Goal: Transaction & Acquisition: Purchase product/service

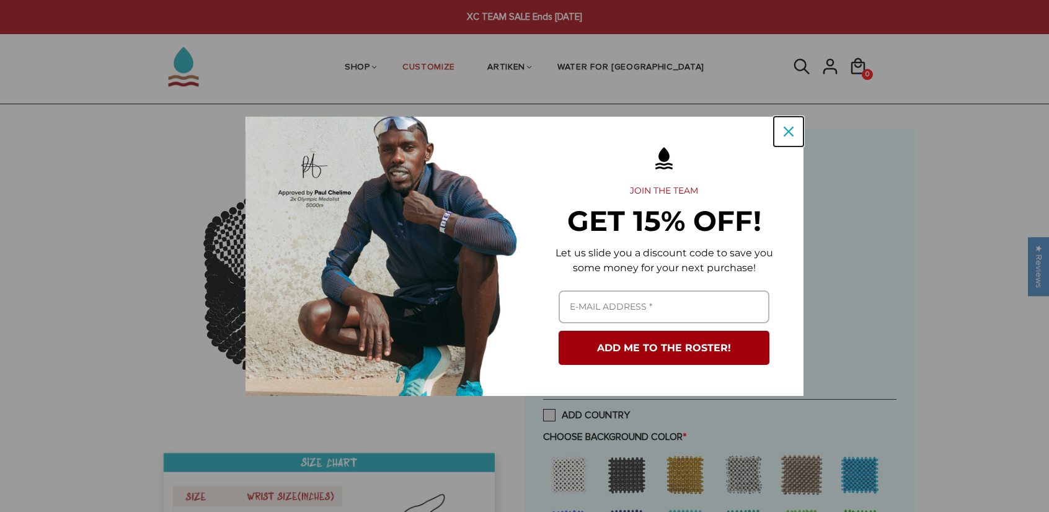
click at [790, 130] on icon "close icon" at bounding box center [789, 132] width 10 height 10
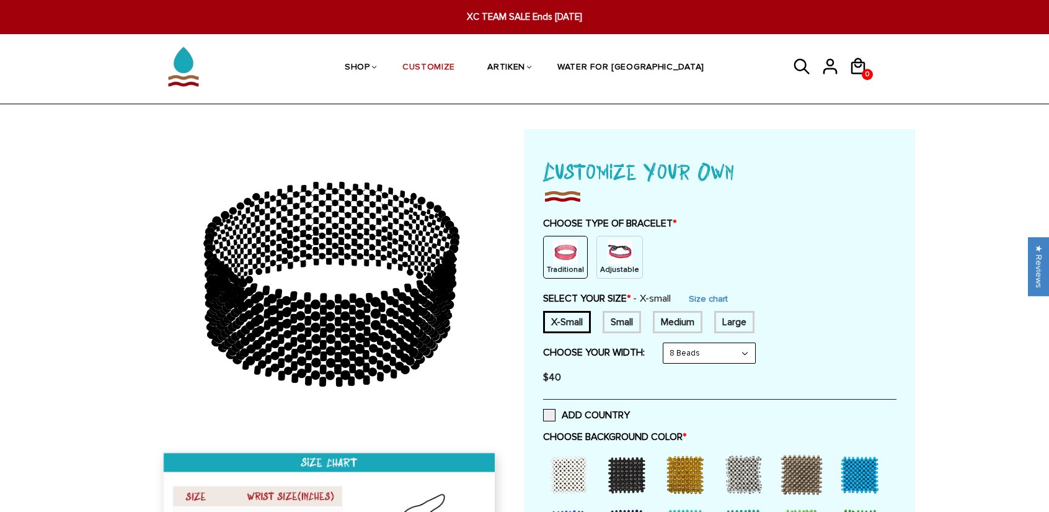
click at [623, 255] on img at bounding box center [620, 251] width 25 height 25
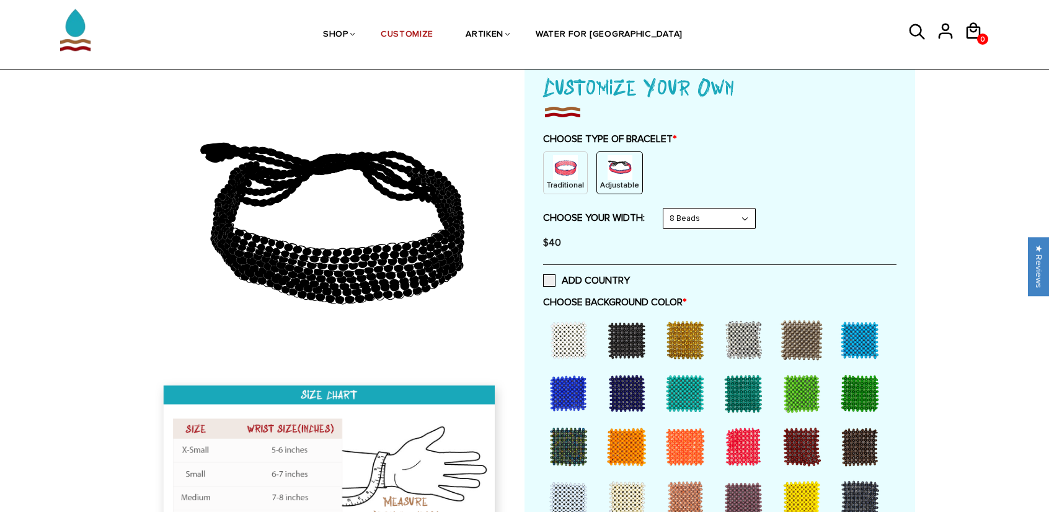
scroll to position [88, 0]
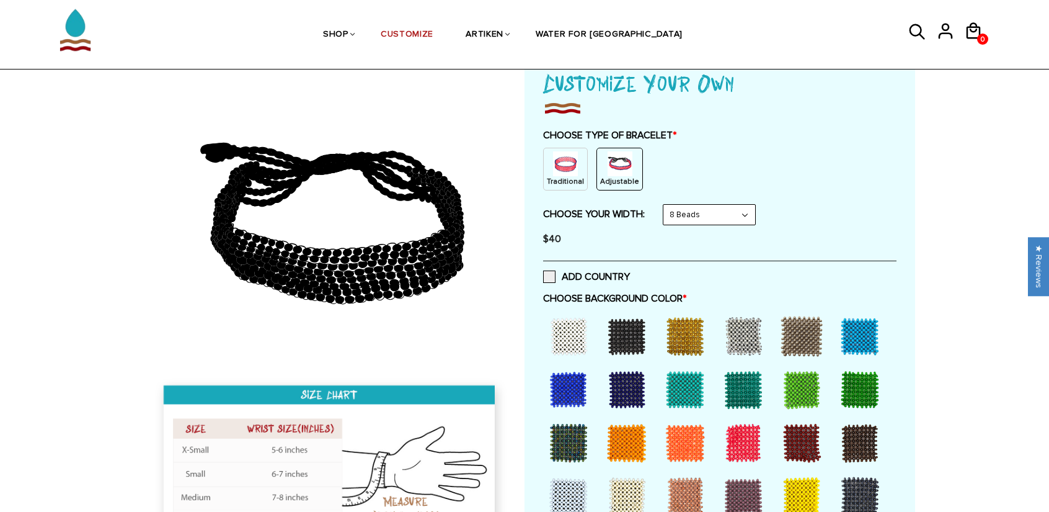
click at [628, 326] on div at bounding box center [627, 336] width 50 height 50
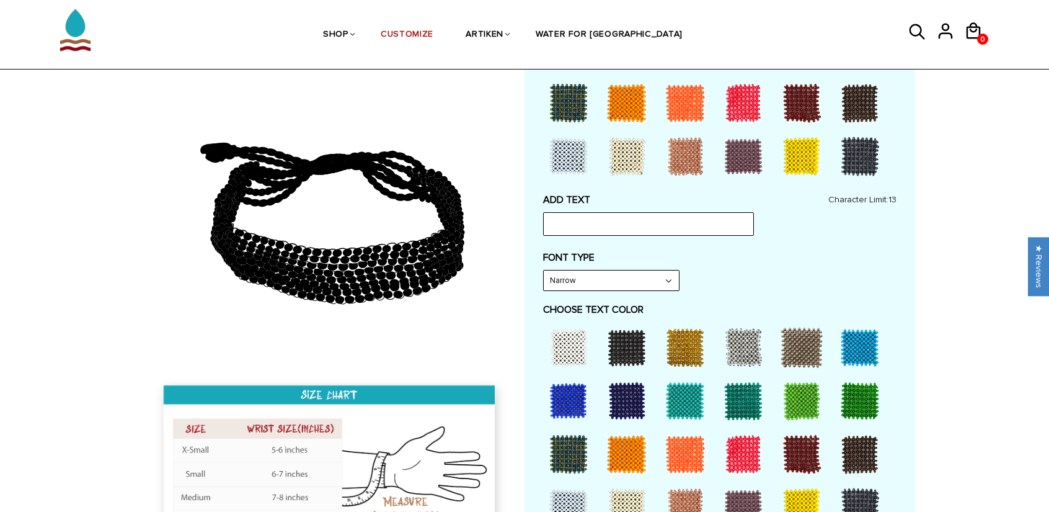
scroll to position [429, 0]
click at [631, 223] on input "text" at bounding box center [648, 224] width 211 height 24
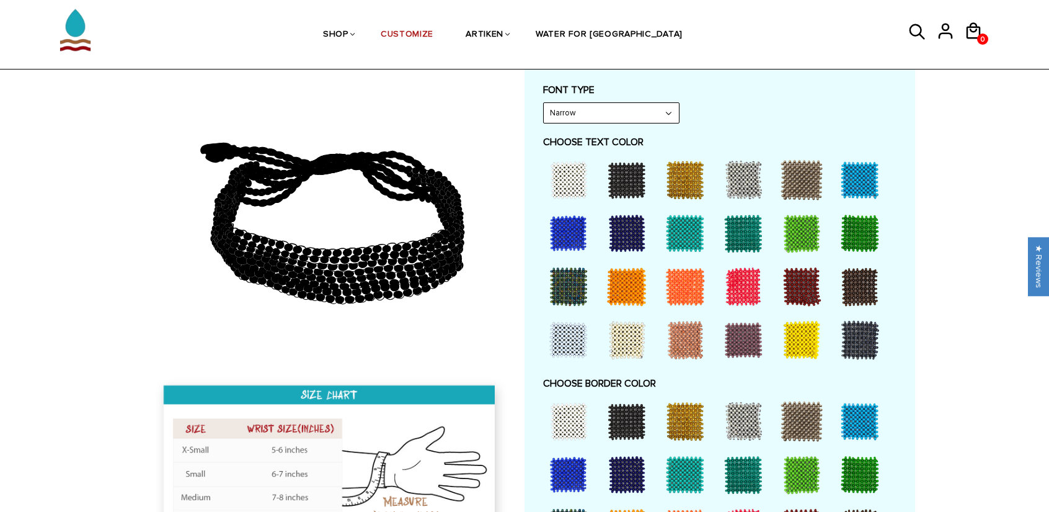
scroll to position [595, 0]
type input "flyers"
click at [610, 108] on select "Narrow Bold" at bounding box center [611, 113] width 135 height 20
select select "Bold"
click at [544, 103] on select "Narrow Bold" at bounding box center [611, 113] width 135 height 20
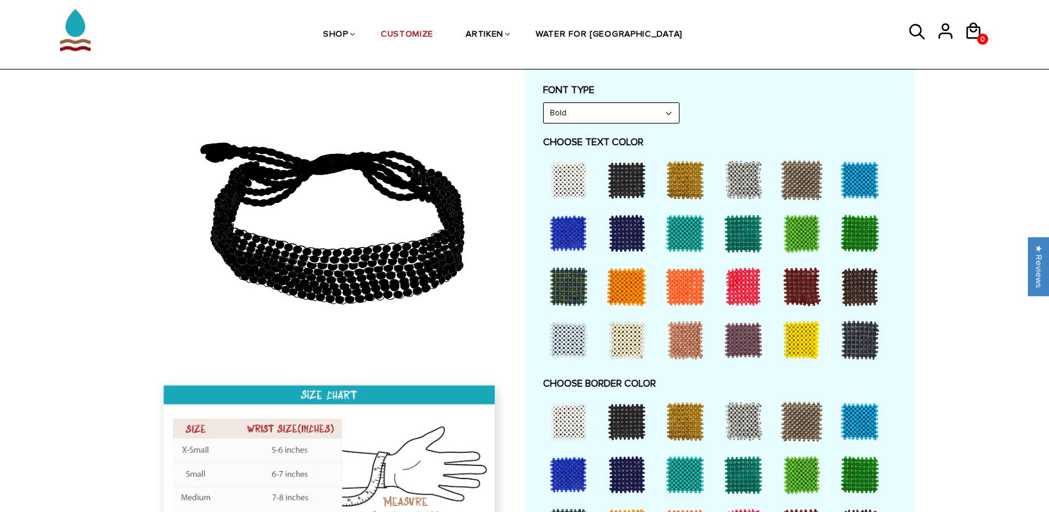
click at [746, 285] on div at bounding box center [744, 287] width 50 height 50
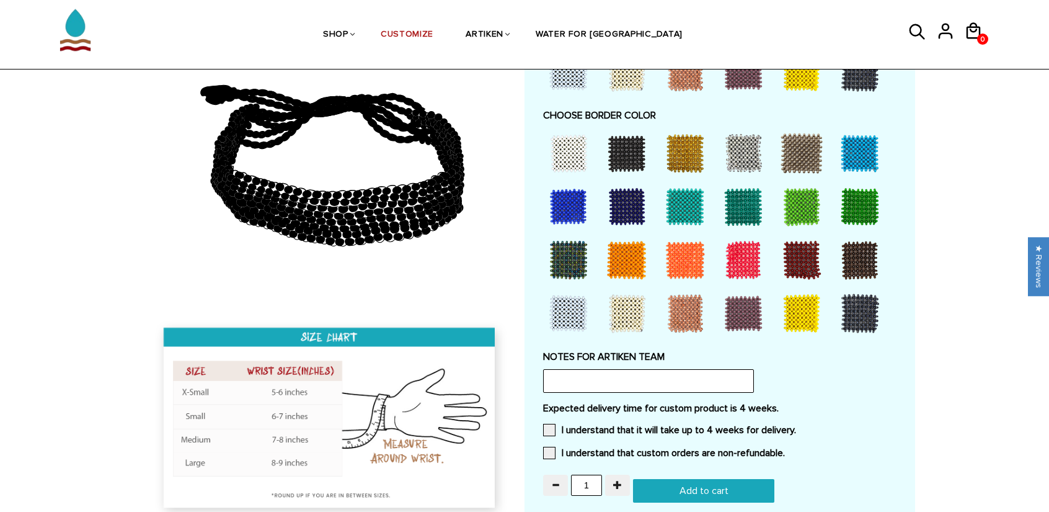
scroll to position [883, 0]
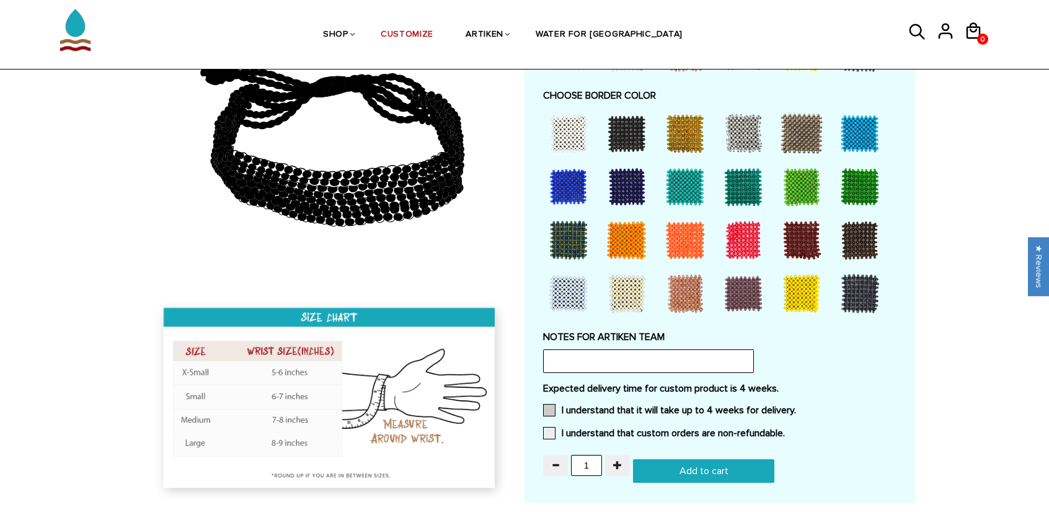
click at [549, 404] on span at bounding box center [549, 410] width 12 height 12
click at [796, 406] on input "I understand that it will take up to 4 weeks for delivery." at bounding box center [796, 406] width 0 height 0
click at [546, 427] on span at bounding box center [549, 433] width 12 height 12
click at [785, 429] on input "I understand that custom orders are non-refundable." at bounding box center [785, 429] width 0 height 0
click at [579, 358] on input "text" at bounding box center [648, 361] width 211 height 24
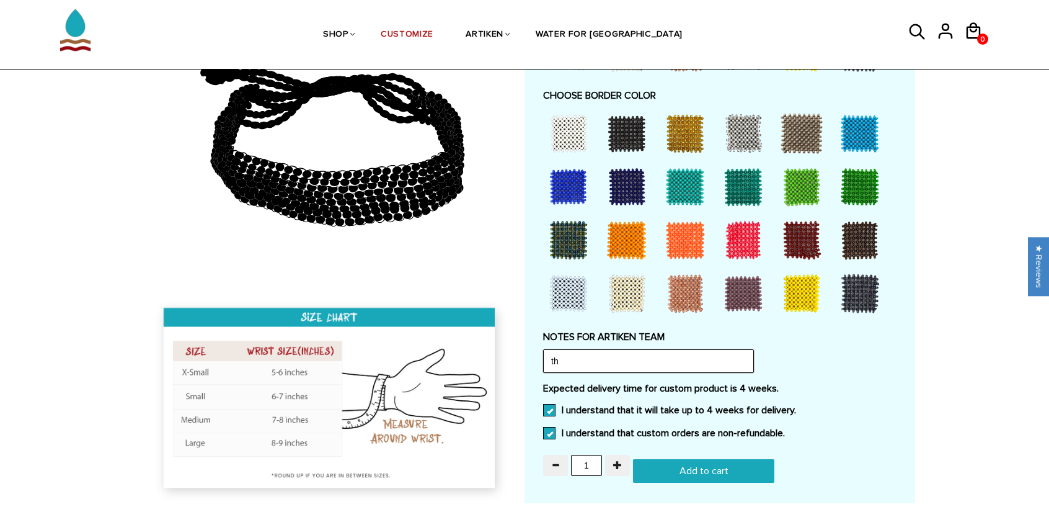
type input "t"
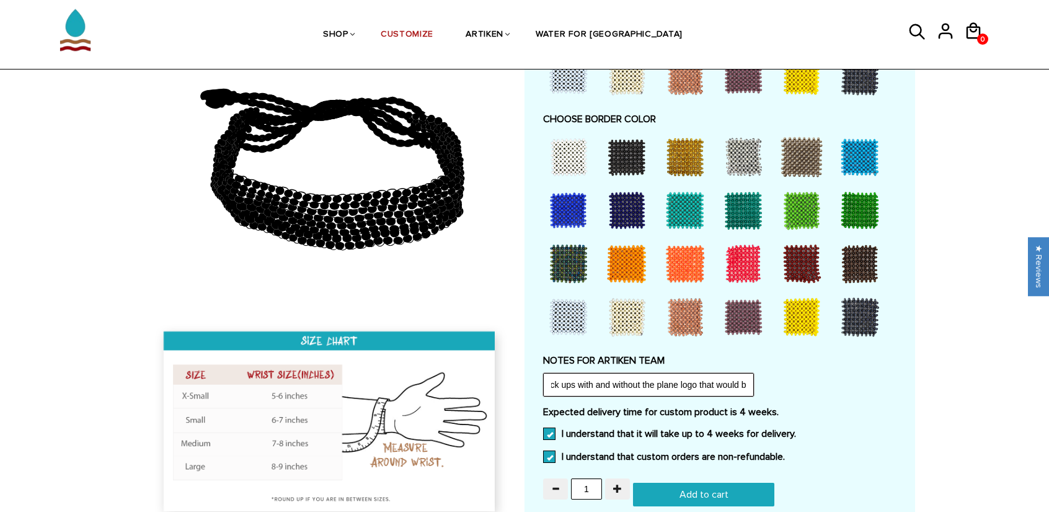
scroll to position [896, 0]
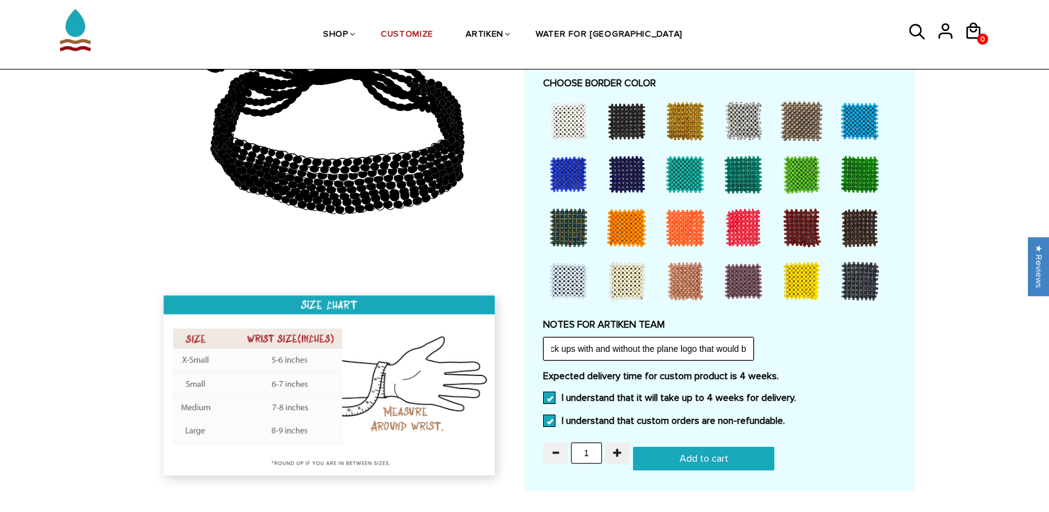
type input "Please make these just like the [PERSON_NAME] U sample with the shadow font. if…"
click at [590, 447] on input "1" at bounding box center [586, 452] width 31 height 21
type input "14"
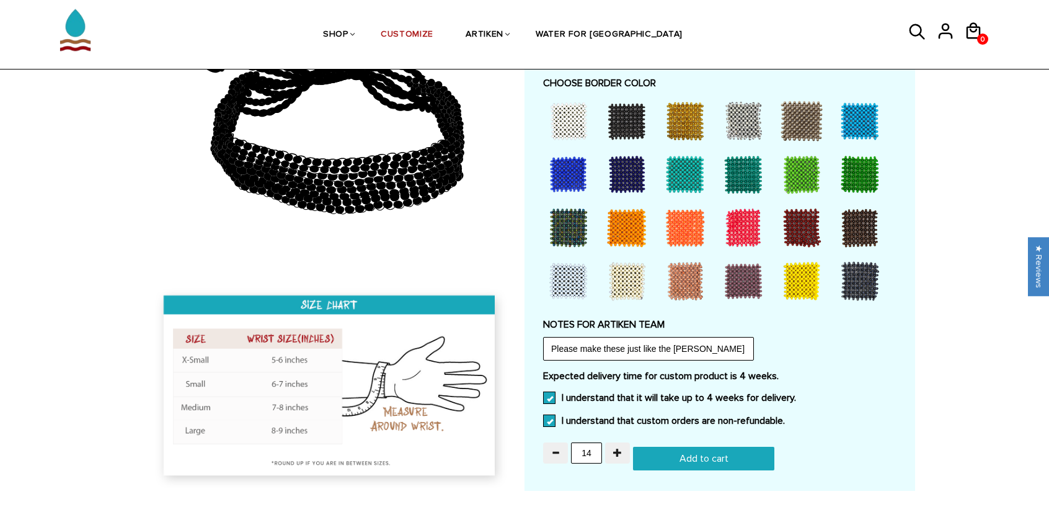
click at [742, 458] on input "Add to cart" at bounding box center [703, 459] width 141 height 24
type input "Add to cart"
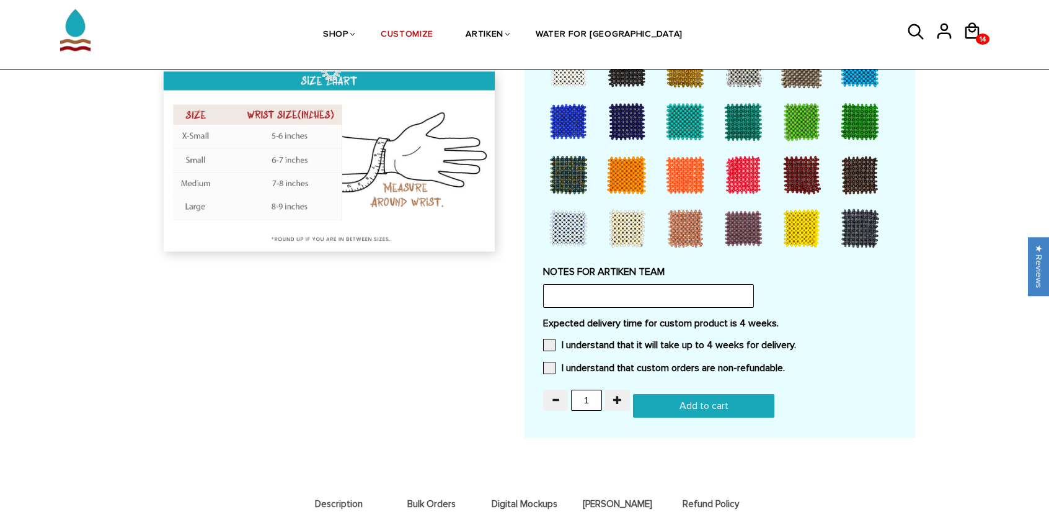
scroll to position [896, 0]
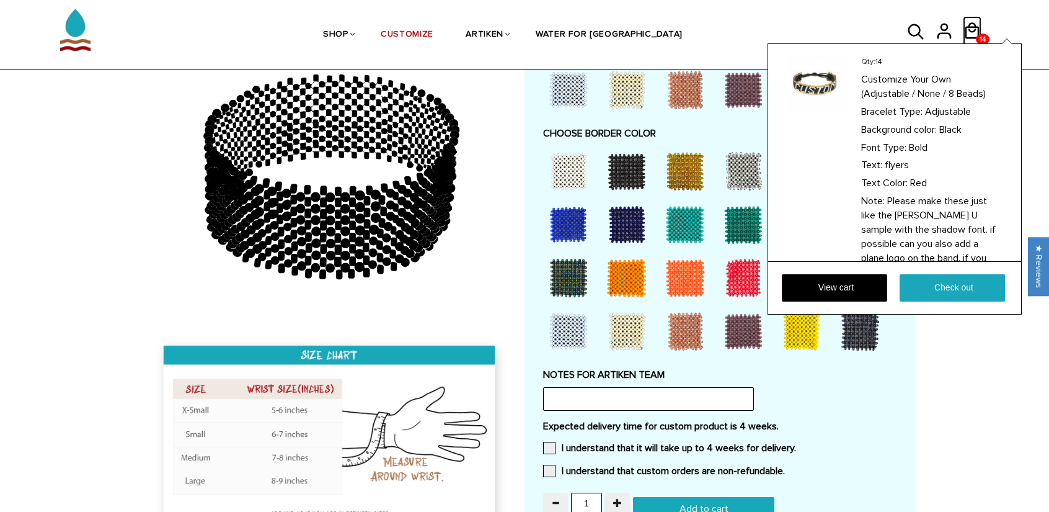
click at [980, 30] on icon at bounding box center [972, 31] width 19 height 30
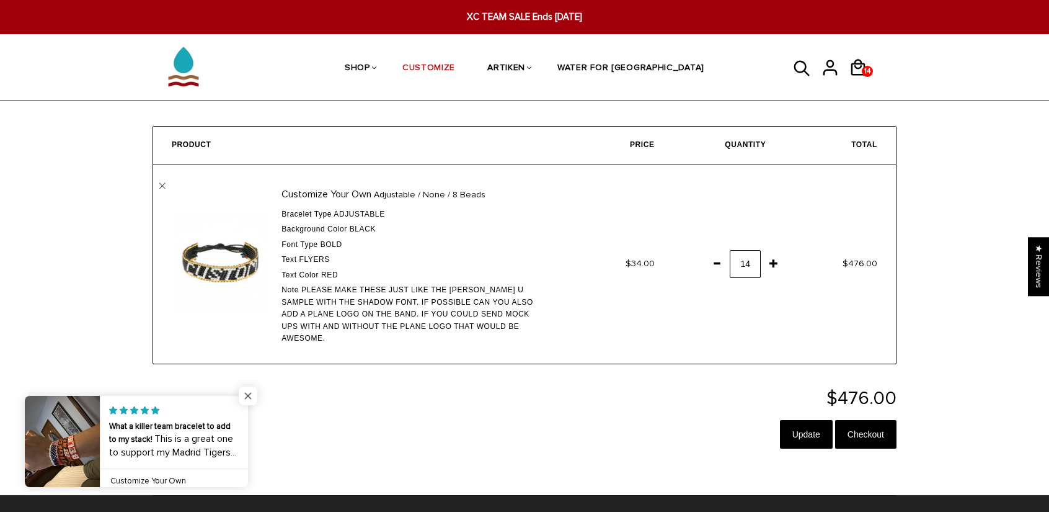
click at [246, 395] on span "Close popup widget" at bounding box center [248, 395] width 19 height 19
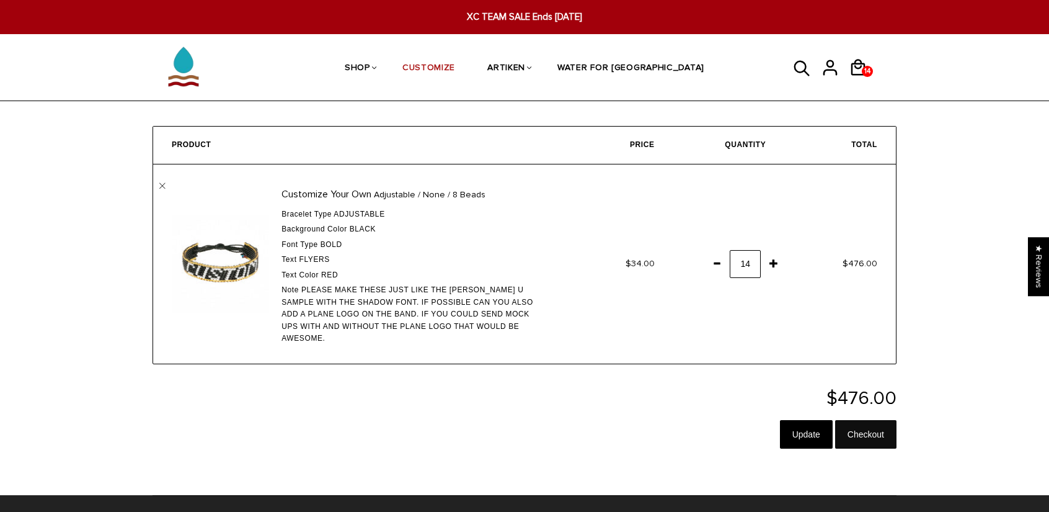
click at [855, 426] on input "Checkout" at bounding box center [865, 434] width 61 height 29
